Goal: Information Seeking & Learning: Understand process/instructions

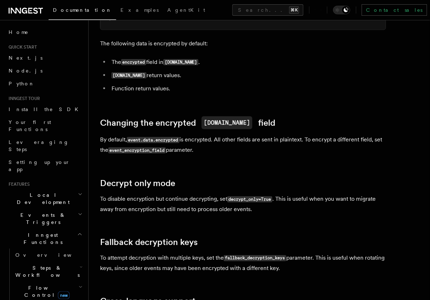
scroll to position [215, 0]
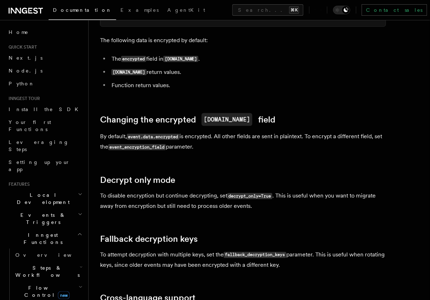
click at [157, 144] on code "event_encryption_field" at bounding box center [137, 147] width 58 height 6
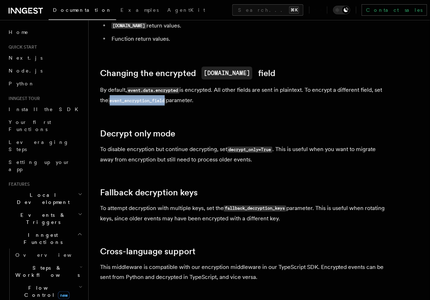
scroll to position [260, 0]
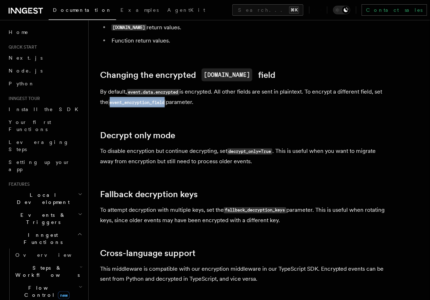
click at [139, 100] on code "event_encryption_field" at bounding box center [137, 103] width 58 height 6
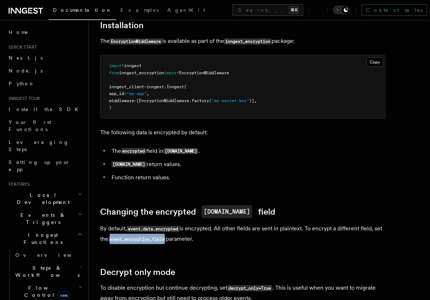
scroll to position [122, 0]
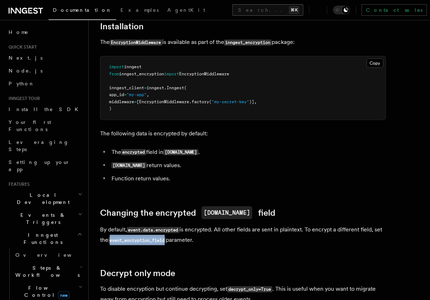
click at [232, 11] on button "Search... ⌘K" at bounding box center [267, 9] width 71 height 11
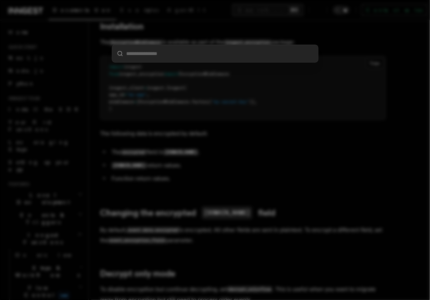
type input "**********"
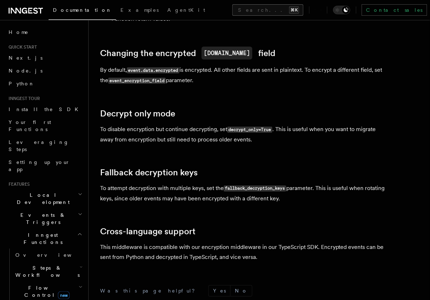
scroll to position [284, 0]
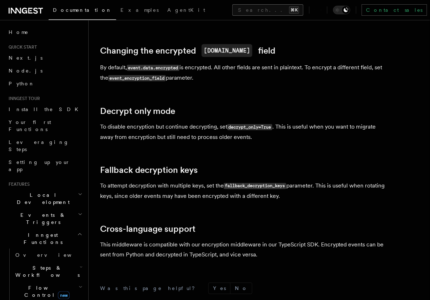
click at [232, 6] on button "Search... ⌘K" at bounding box center [267, 9] width 71 height 11
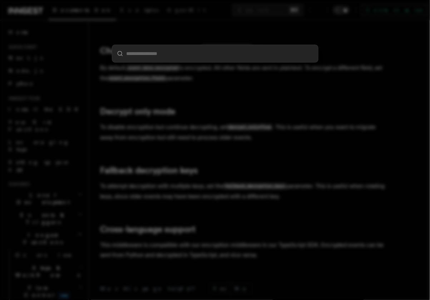
type input "**********"
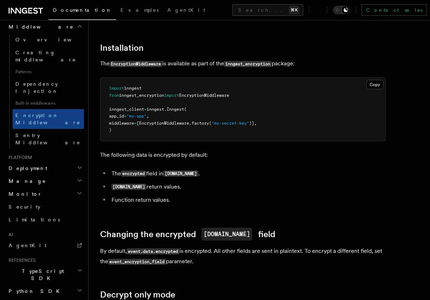
scroll to position [107, 0]
